Goal: Navigation & Orientation: Find specific page/section

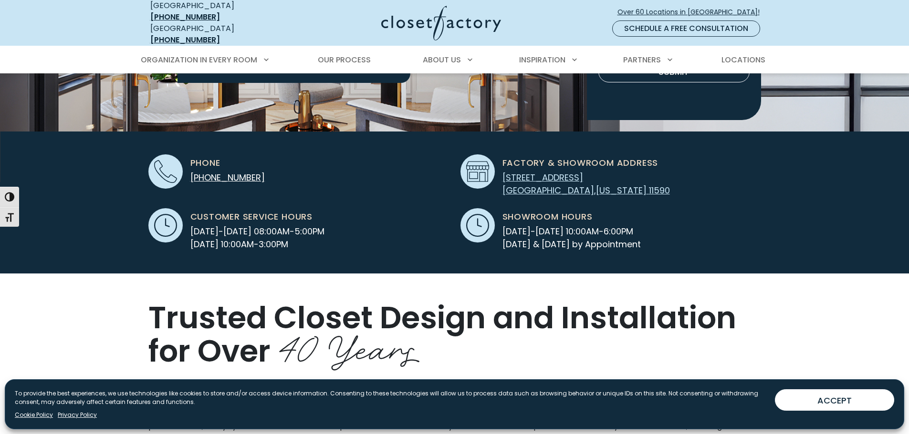
scroll to position [286, 0]
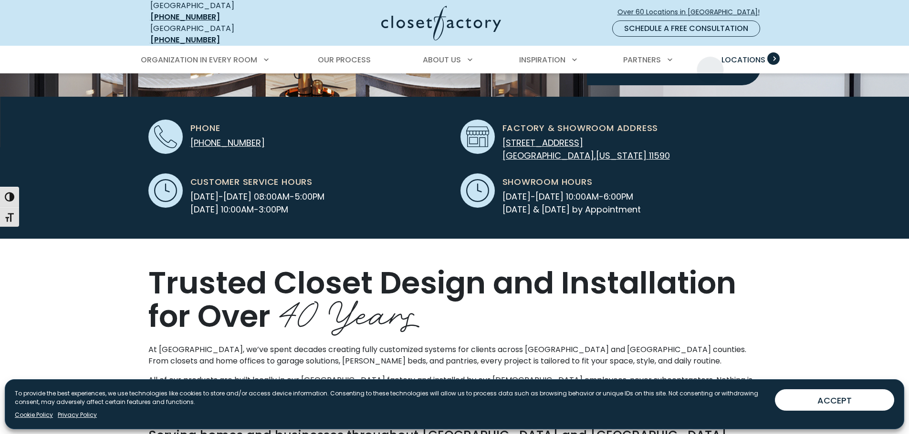
click at [744, 59] on link "Locations" at bounding box center [743, 60] width 63 height 27
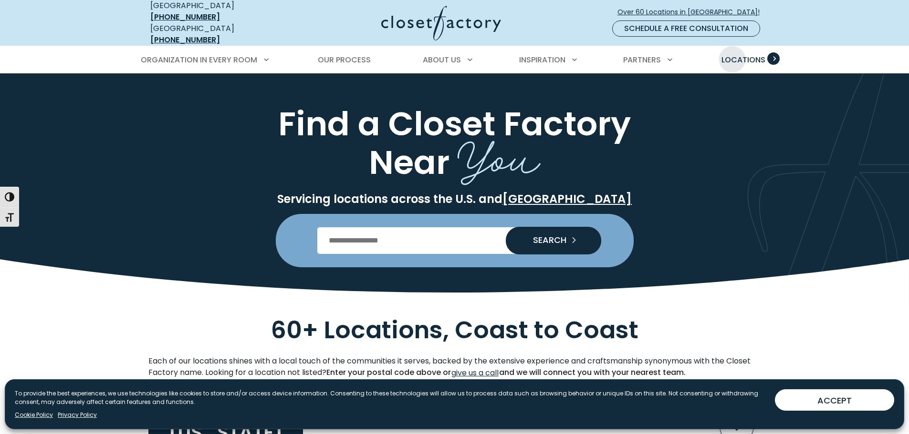
click at [732, 54] on span "Locations" at bounding box center [743, 59] width 44 height 11
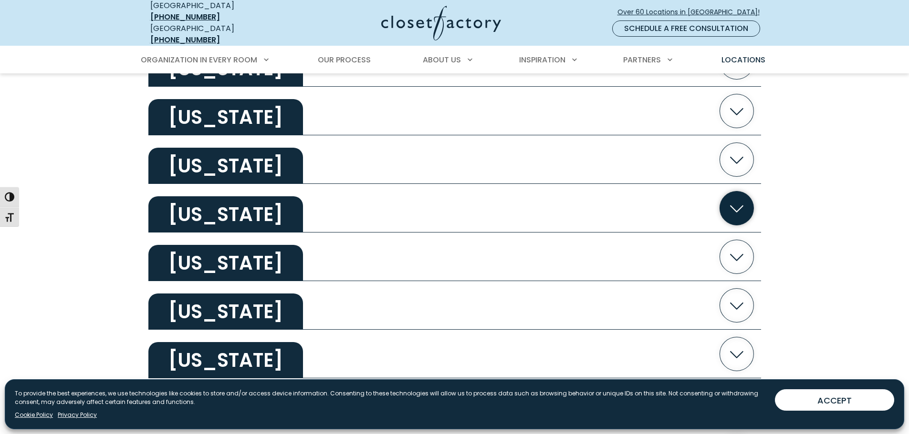
scroll to position [1240, 0]
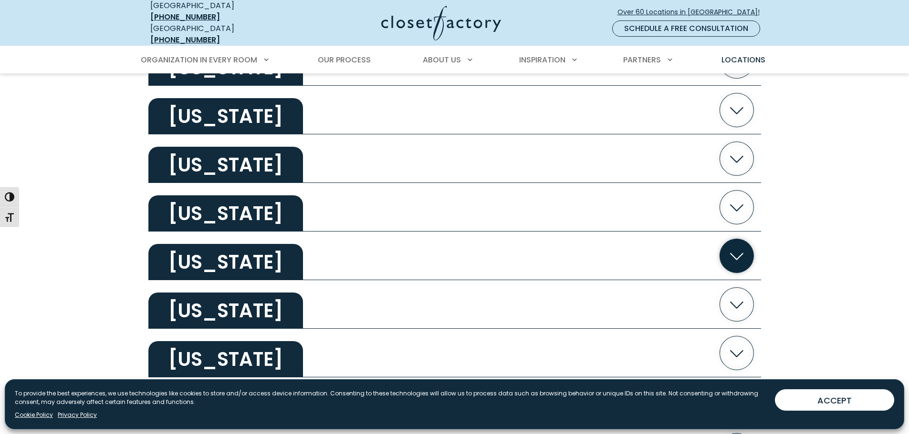
click at [735, 246] on icon "button" at bounding box center [736, 256] width 34 height 34
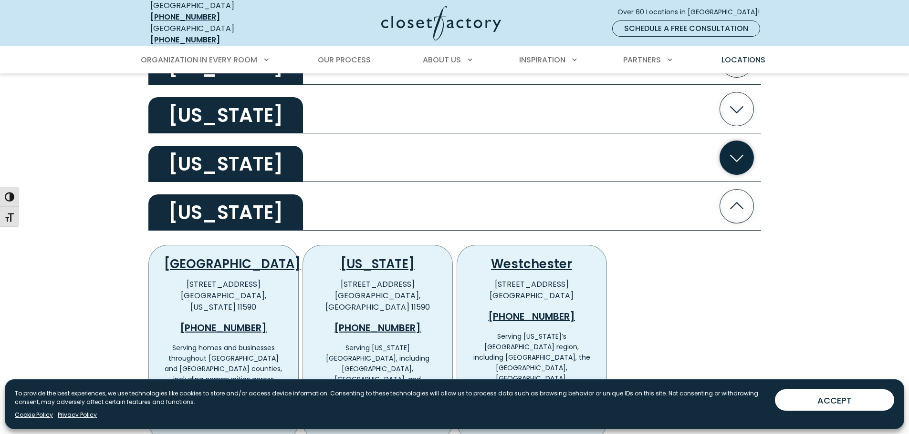
scroll to position [1383, 0]
